Goal: Book appointment/travel/reservation

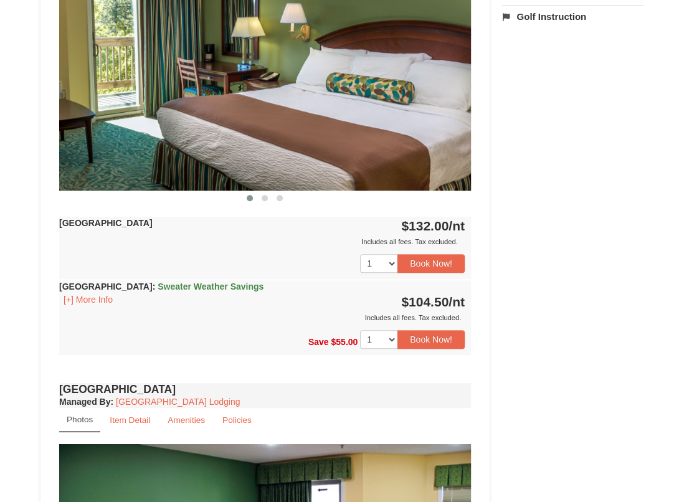
scroll to position [538, 0]
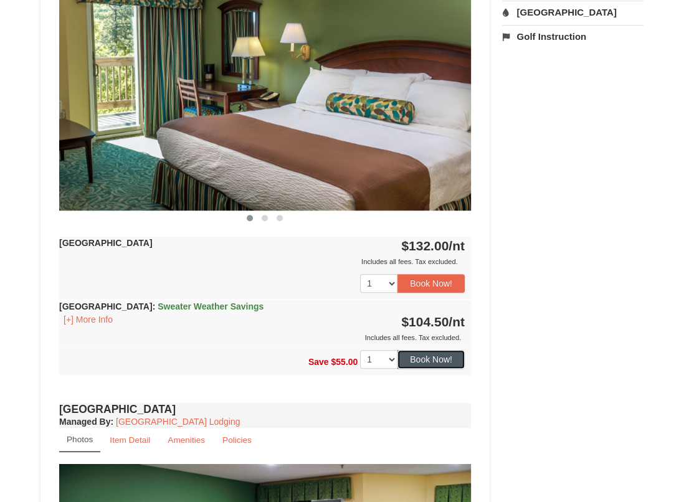
click at [442, 361] on button "Book Now!" at bounding box center [431, 359] width 67 height 19
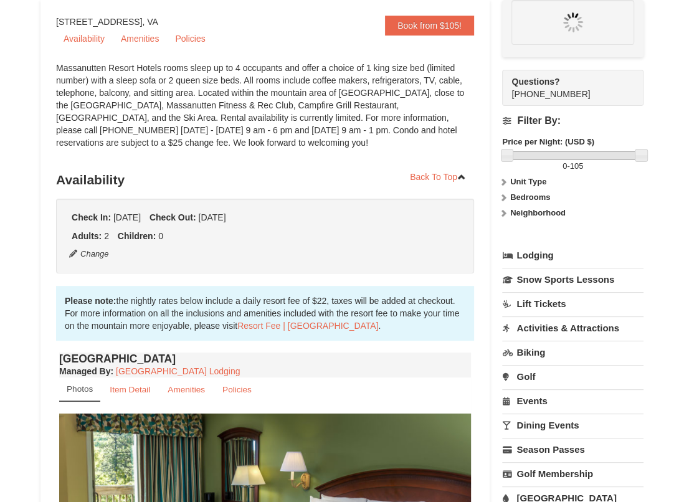
scroll to position [0, 0]
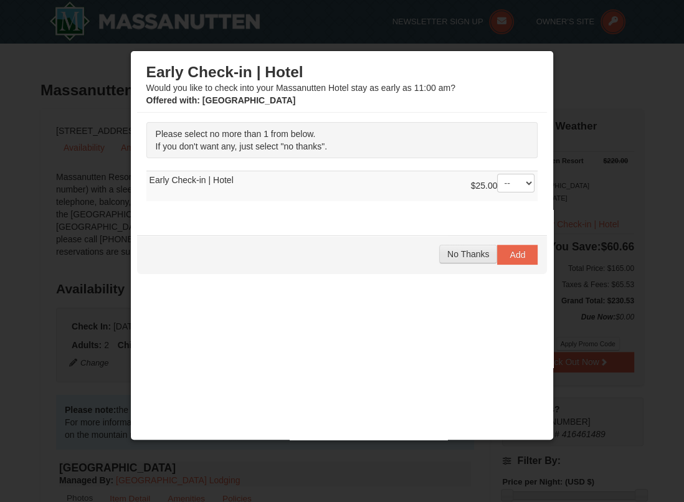
click at [476, 252] on span "No Thanks" at bounding box center [468, 254] width 42 height 10
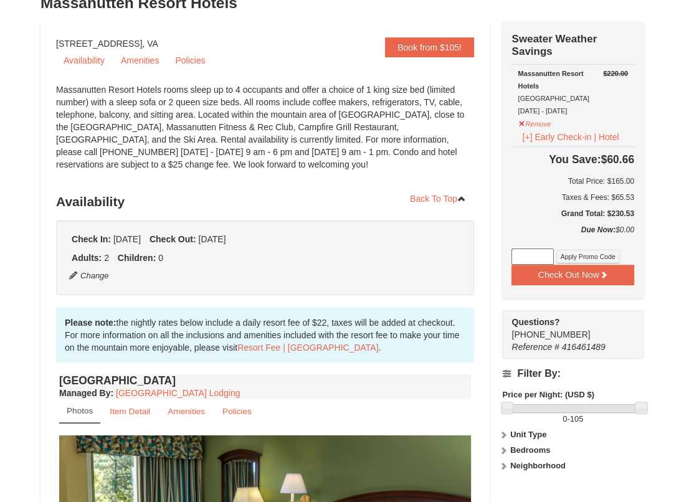
scroll to position [85, 0]
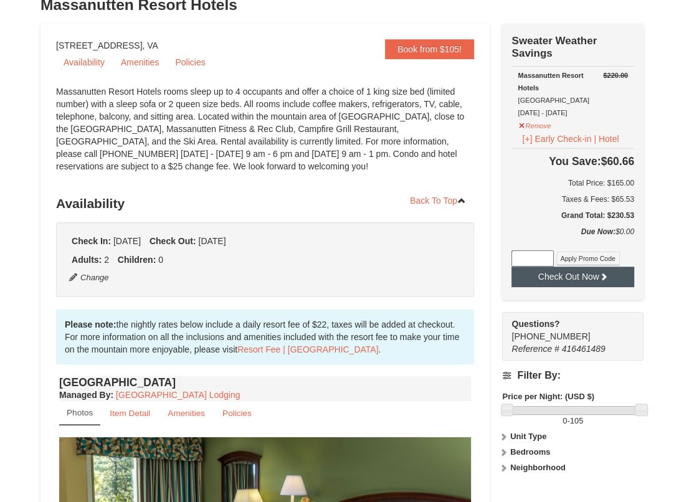
click at [615, 279] on button "Check Out Now" at bounding box center [573, 277] width 123 height 20
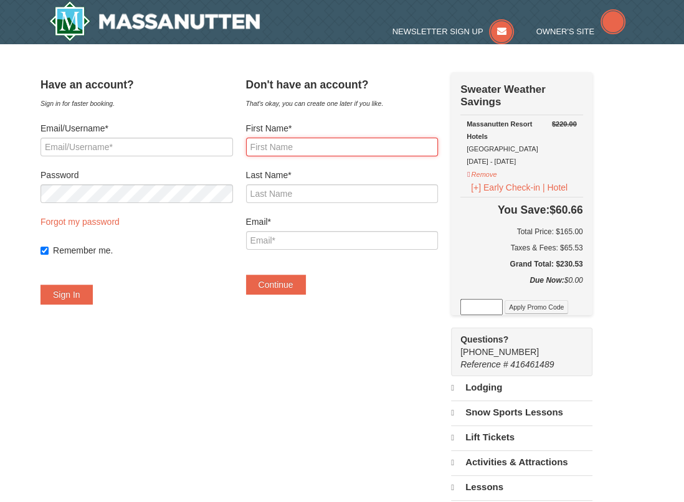
click at [419, 147] on input "First Name*" at bounding box center [342, 147] width 193 height 19
select select "10"
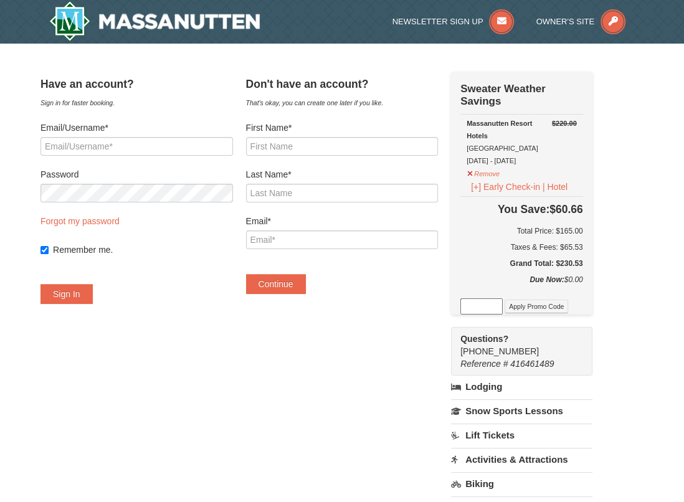
click at [613, 261] on div "Have an account? Sign in for faster booking. Email/Username* Password Forgot my…" at bounding box center [342, 375] width 603 height 606
click at [616, 260] on div "Have an account? Sign in for faster booking. Email/Username* Password Forgot my…" at bounding box center [342, 375] width 603 height 606
click at [583, 250] on div "Taxes & Fees: $65.53" at bounding box center [521, 247] width 123 height 12
click at [593, 241] on div "Check Out Now Sweater Weather Savings $220.00 Massanutten Resort Hotels Hotel K…" at bounding box center [521, 193] width 141 height 243
click at [593, 242] on div "Check Out Now Sweater Weather Savings $220.00 Massanutten Resort Hotels Hotel K…" at bounding box center [521, 193] width 141 height 243
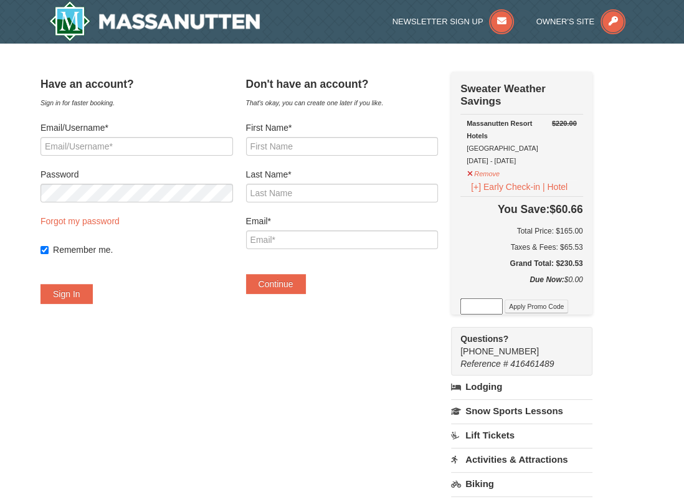
click at [583, 246] on div "Taxes & Fees: $65.53" at bounding box center [521, 247] width 123 height 12
